Goal: Information Seeking & Learning: Learn about a topic

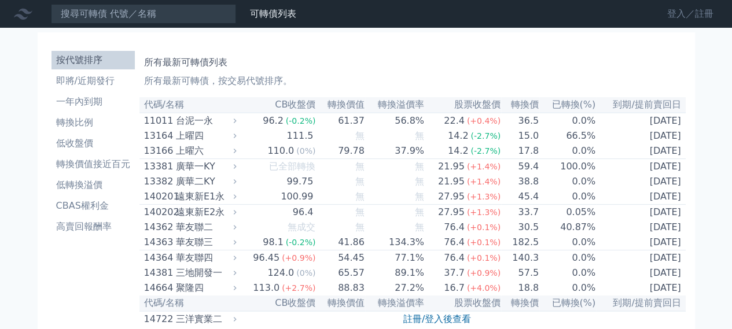
click at [683, 17] on link "登入／註冊" at bounding box center [690, 14] width 65 height 19
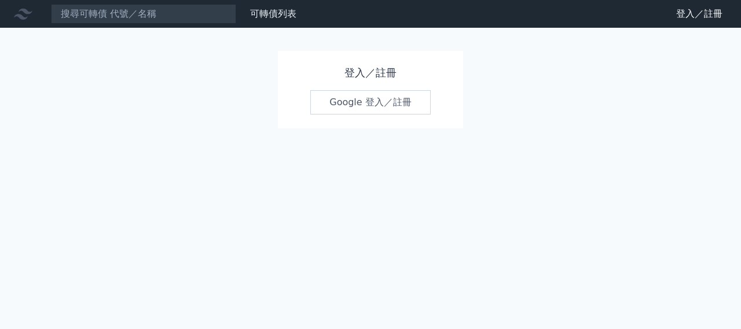
click at [371, 100] on link "Google 登入／註冊" at bounding box center [370, 102] width 120 height 24
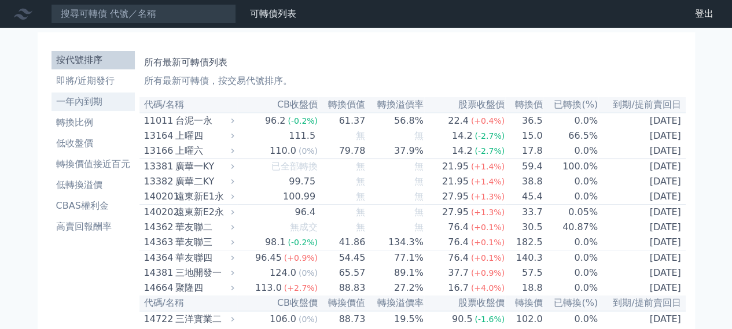
click at [76, 99] on li "一年內到期" at bounding box center [93, 102] width 83 height 14
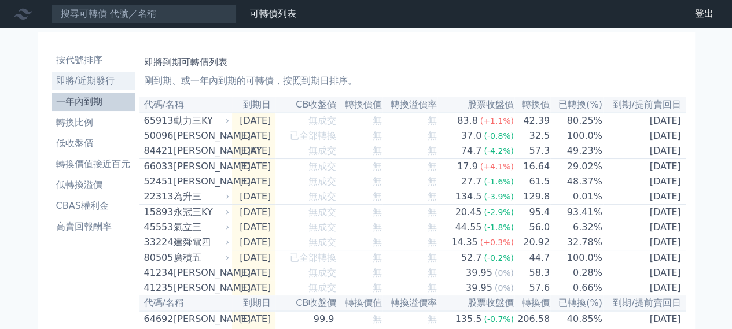
click at [98, 80] on li "即將/近期發行" at bounding box center [93, 81] width 83 height 14
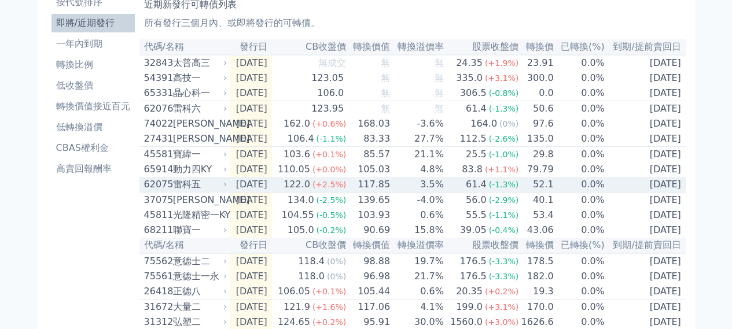
scroll to position [116, 0]
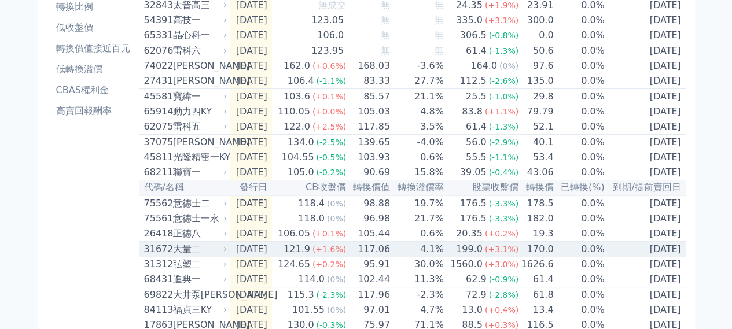
click at [196, 256] on div "大量二" at bounding box center [199, 250] width 52 height 14
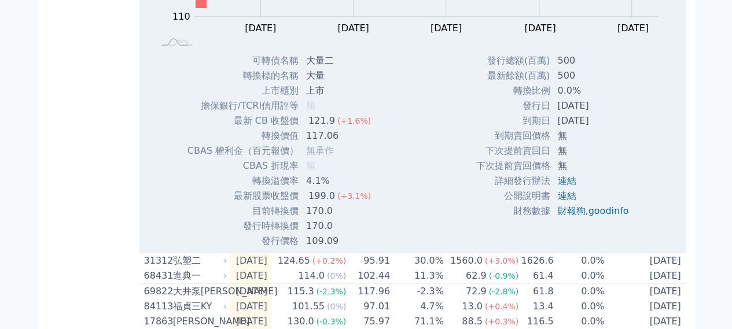
scroll to position [521, 0]
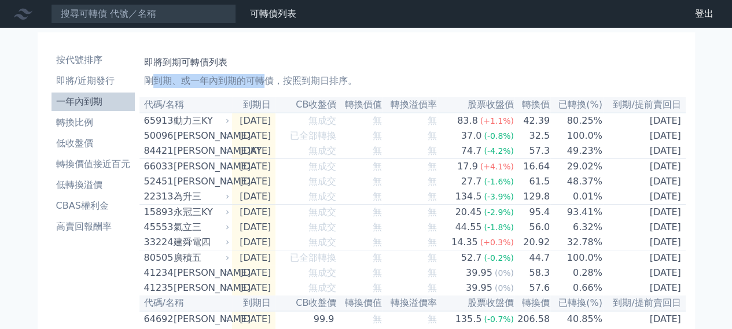
drag, startPoint x: 156, startPoint y: 82, endPoint x: 264, endPoint y: 79, distance: 108.3
click at [264, 79] on p "剛到期、或一年內到期的可轉債，按照到期日排序。" at bounding box center [412, 81] width 537 height 14
click at [100, 85] on li "即將/近期發行" at bounding box center [93, 81] width 83 height 14
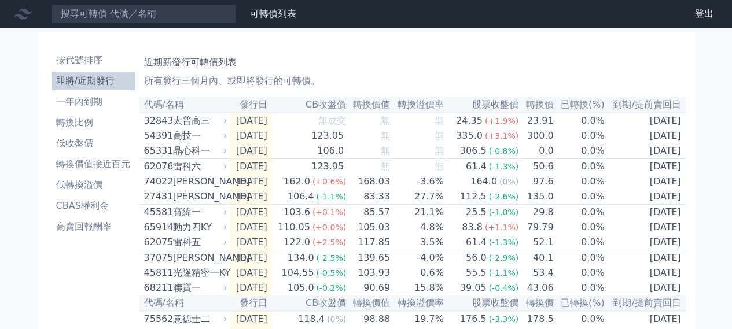
click at [97, 75] on li "即將/近期發行" at bounding box center [93, 81] width 83 height 14
